Goal: Task Accomplishment & Management: Complete application form

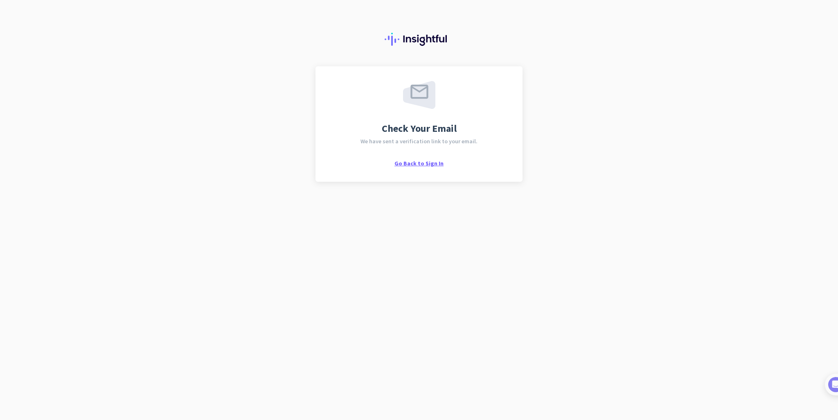
click at [429, 164] on span "Go Back to Sign In" at bounding box center [418, 163] width 49 height 7
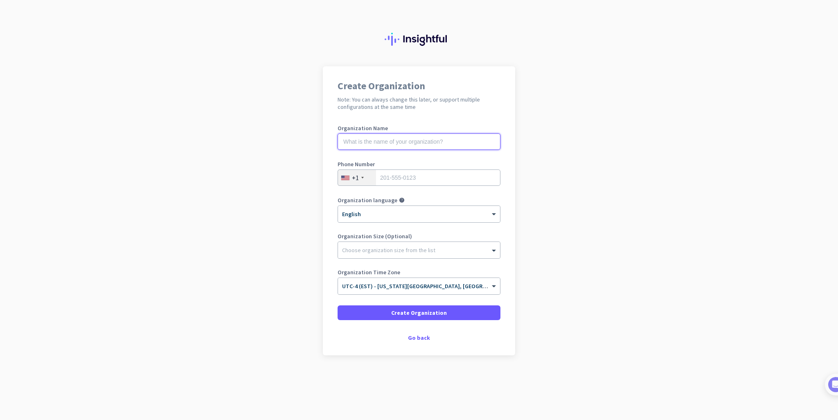
click at [385, 141] on input "text" at bounding box center [419, 141] width 163 height 16
type input "Freedomfolio"
type input "7813333249"
click at [381, 252] on div "Choose organization size from the list" at bounding box center [388, 249] width 93 height 7
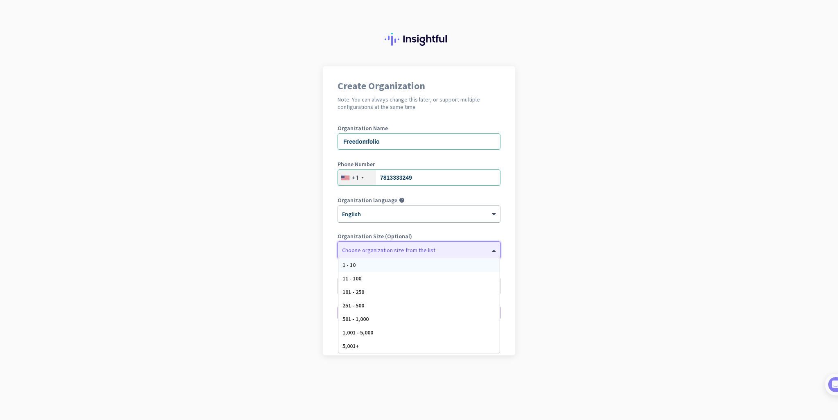
click at [381, 264] on div "1 - 10" at bounding box center [418, 265] width 161 height 14
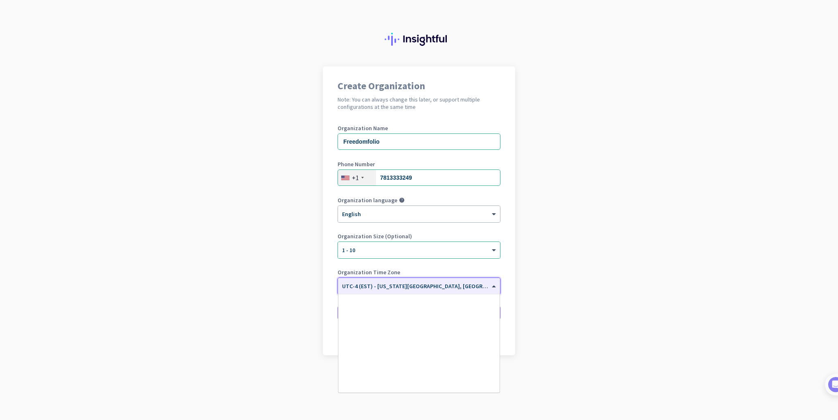
click at [390, 286] on input "text" at bounding box center [410, 283] width 137 height 6
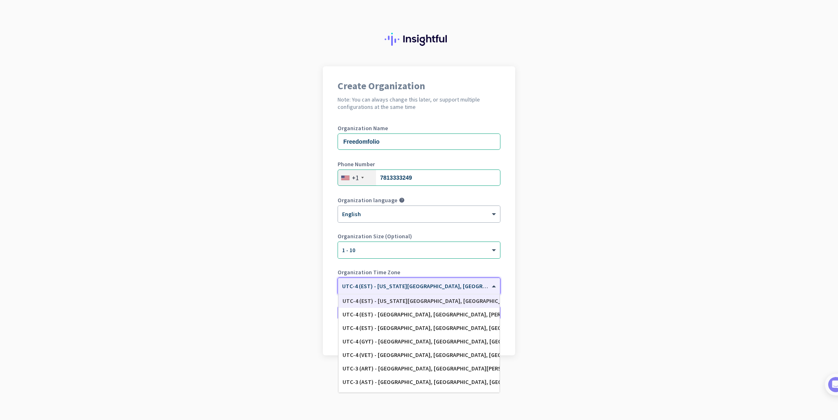
click at [369, 302] on div "UTC-4 (EST) - [US_STATE][GEOGRAPHIC_DATA], [GEOGRAPHIC_DATA], [GEOGRAPHIC_DATA]…" at bounding box center [418, 300] width 153 height 7
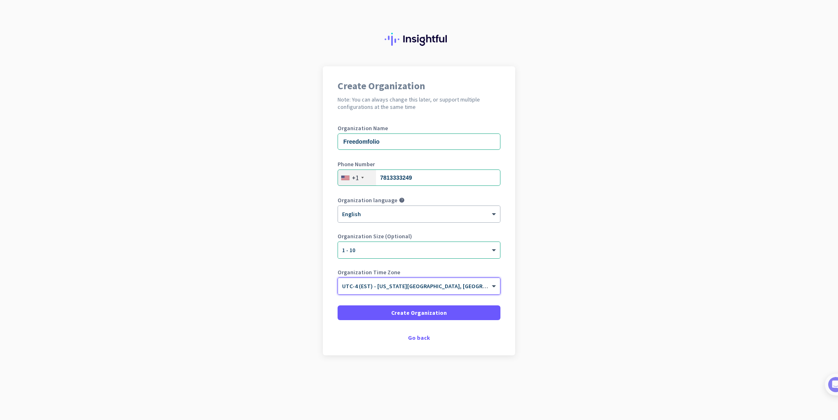
click at [481, 302] on form "Organization Name Freedomfolio Phone Number +1 7813333249 Organization language…" at bounding box center [419, 222] width 163 height 195
click at [471, 287] on span "UTC-4 (EST) - [US_STATE][GEOGRAPHIC_DATA], [GEOGRAPHIC_DATA], [GEOGRAPHIC_DATA]…" at bounding box center [484, 285] width 285 height 7
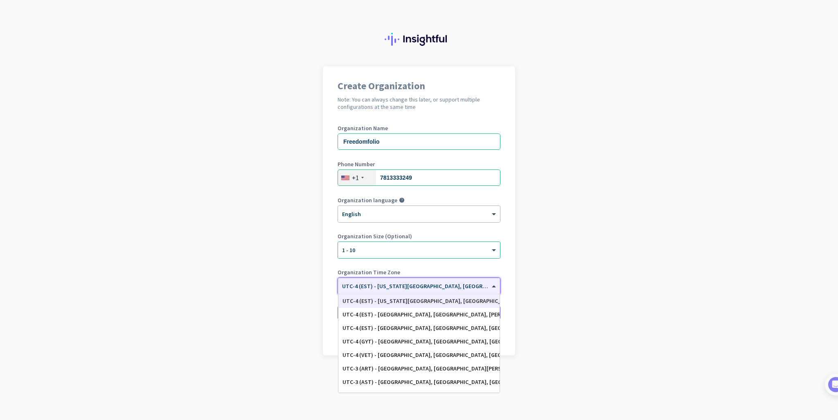
click at [414, 300] on div "UTC-4 (EST) - [US_STATE][GEOGRAPHIC_DATA], [GEOGRAPHIC_DATA], [GEOGRAPHIC_DATA]…" at bounding box center [418, 300] width 153 height 7
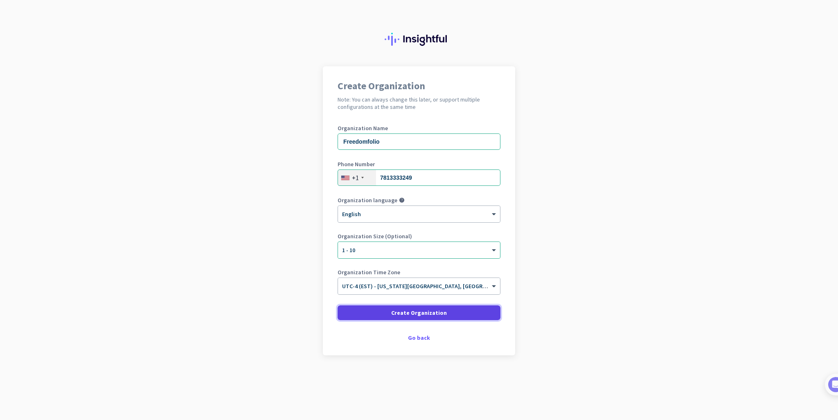
click at [411, 311] on span "Create Organization" at bounding box center [419, 313] width 56 height 8
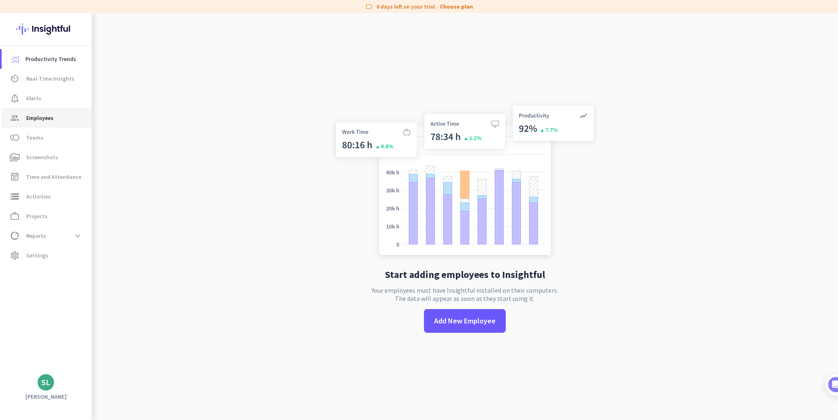
click at [70, 119] on span "group Employees" at bounding box center [46, 118] width 77 height 10
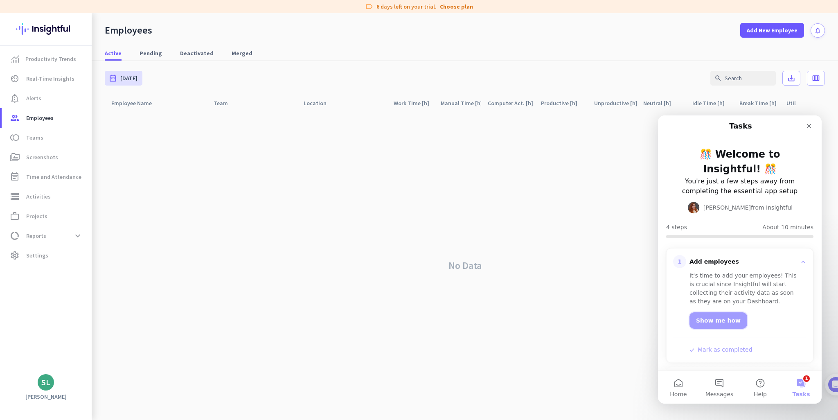
click at [730, 319] on link "Show me how" at bounding box center [718, 320] width 58 height 16
